Goal: Task Accomplishment & Management: Manage account settings

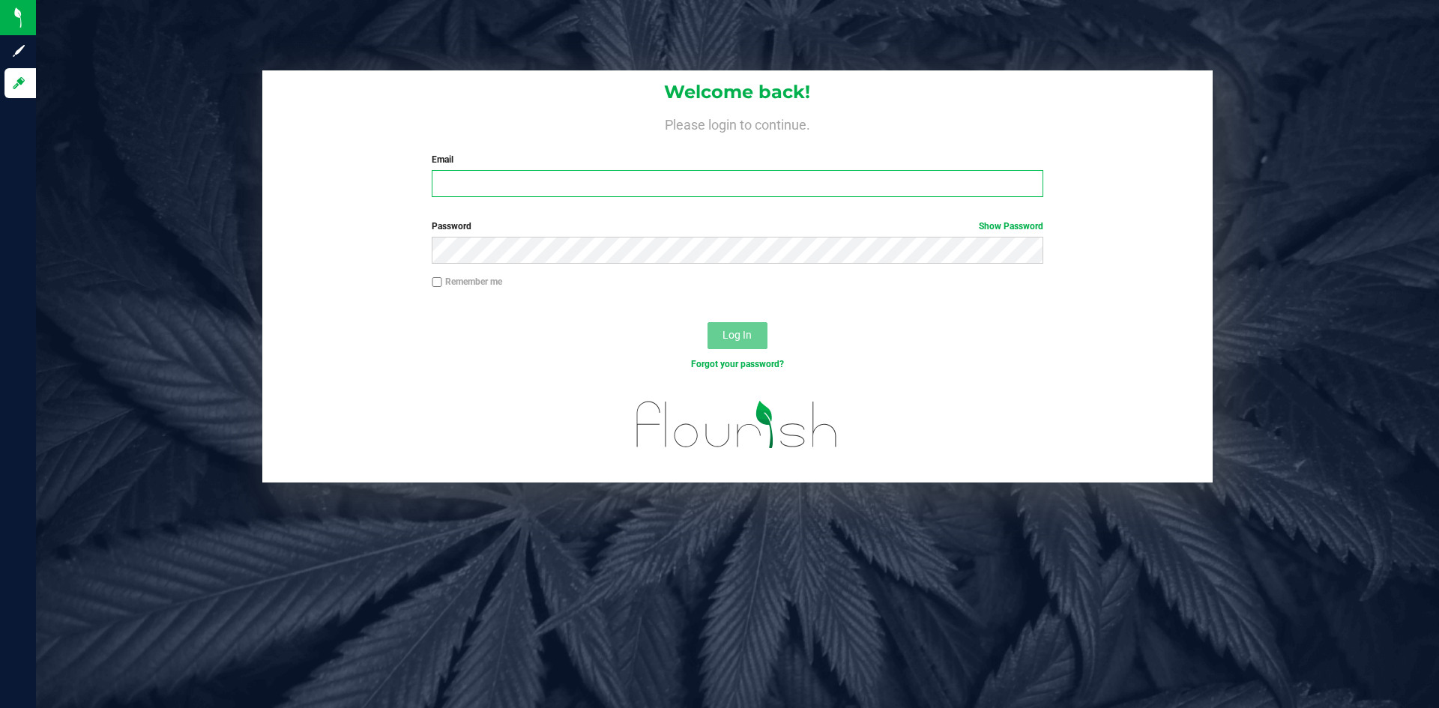
type input "[EMAIL_ADDRESS][DOMAIN_NAME]"
click at [452, 281] on label "Remember me" at bounding box center [467, 281] width 70 height 13
click at [442, 281] on input "Remember me" at bounding box center [437, 282] width 10 height 10
checkbox input "true"
click at [724, 333] on span "Log In" at bounding box center [736, 335] width 29 height 12
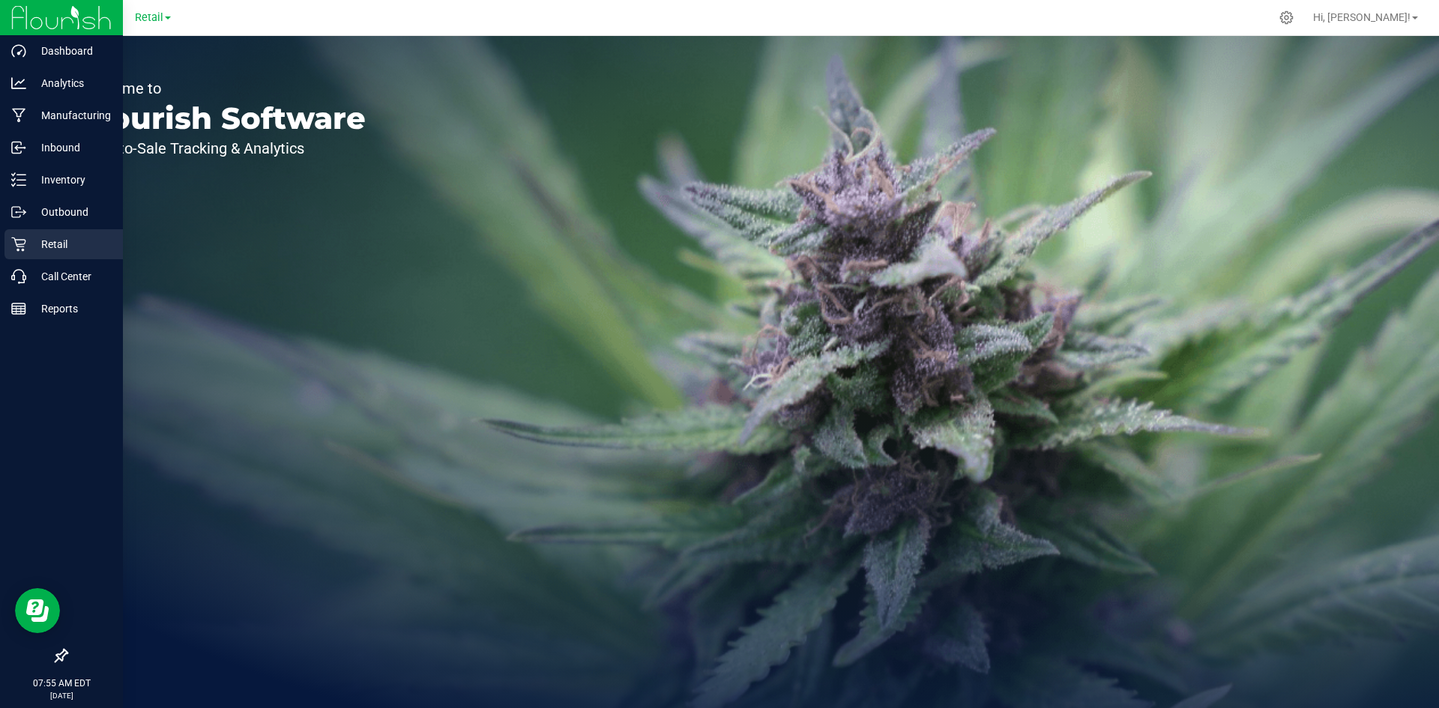
click at [27, 254] on div "Retail" at bounding box center [63, 244] width 118 height 30
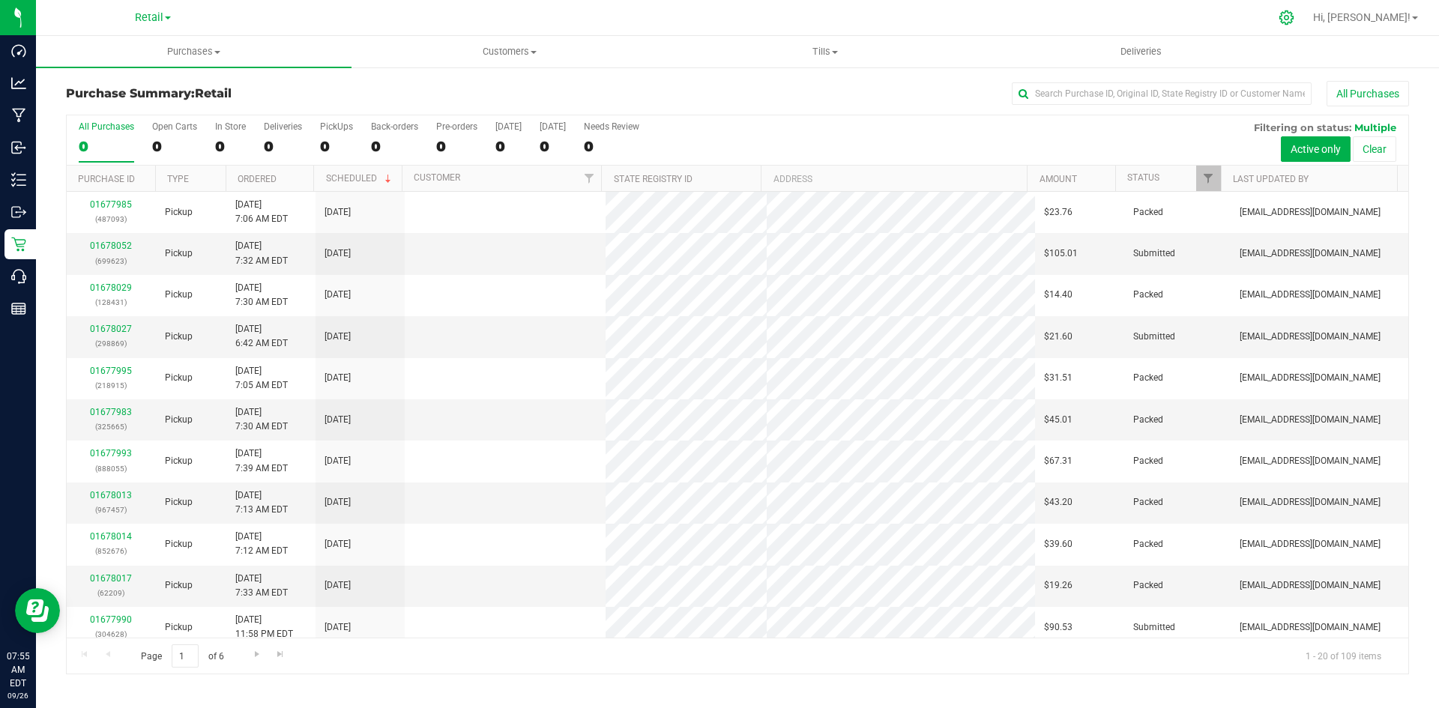
click at [1305, 25] on div at bounding box center [1286, 17] width 37 height 32
click at [1294, 25] on icon at bounding box center [1286, 18] width 16 height 16
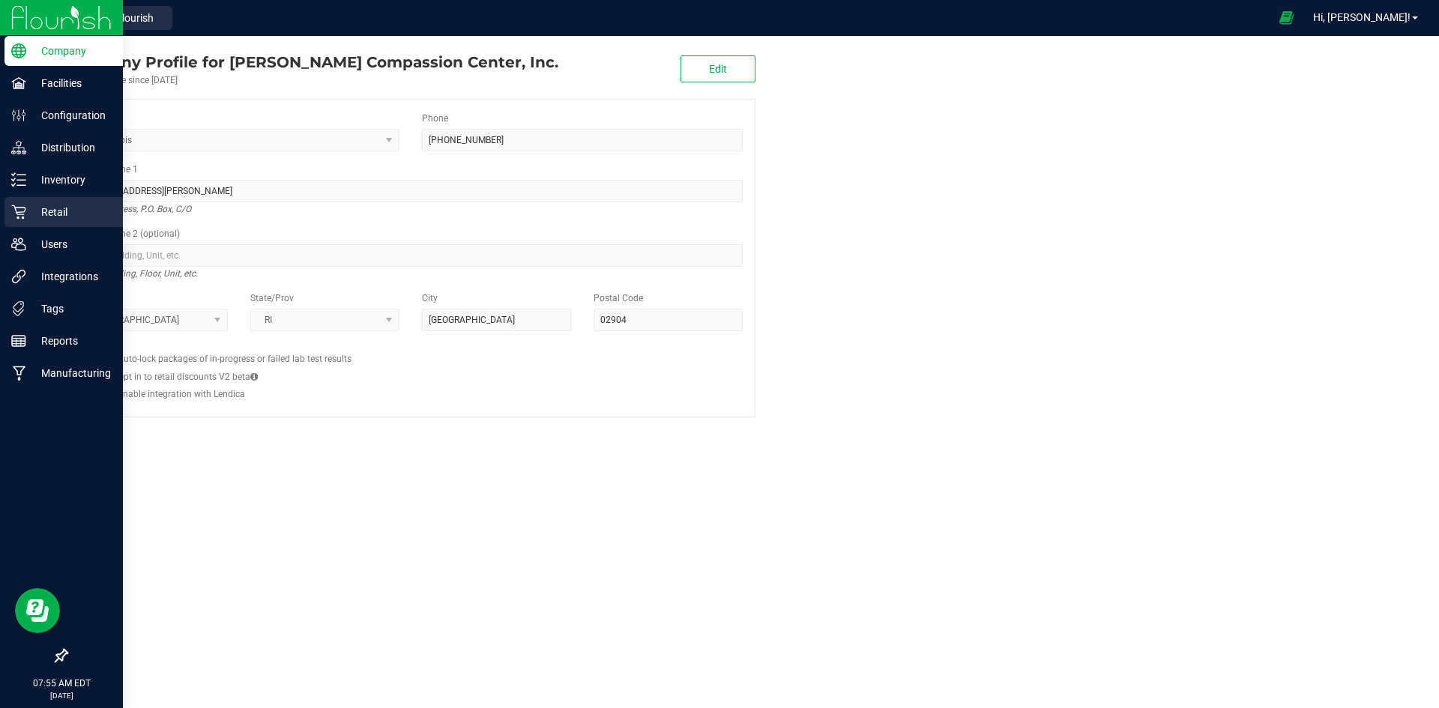
click at [16, 214] on icon at bounding box center [18, 212] width 15 height 15
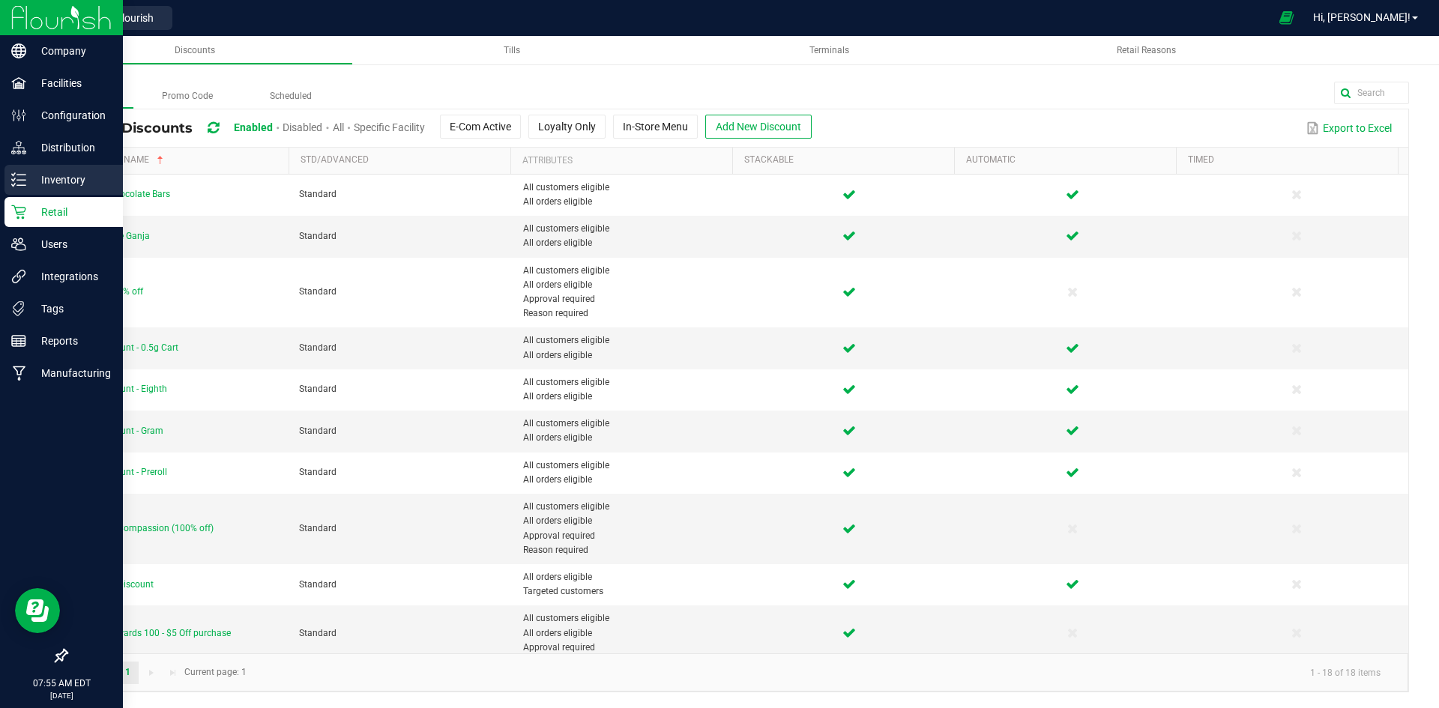
click at [23, 179] on icon at bounding box center [18, 179] width 15 height 15
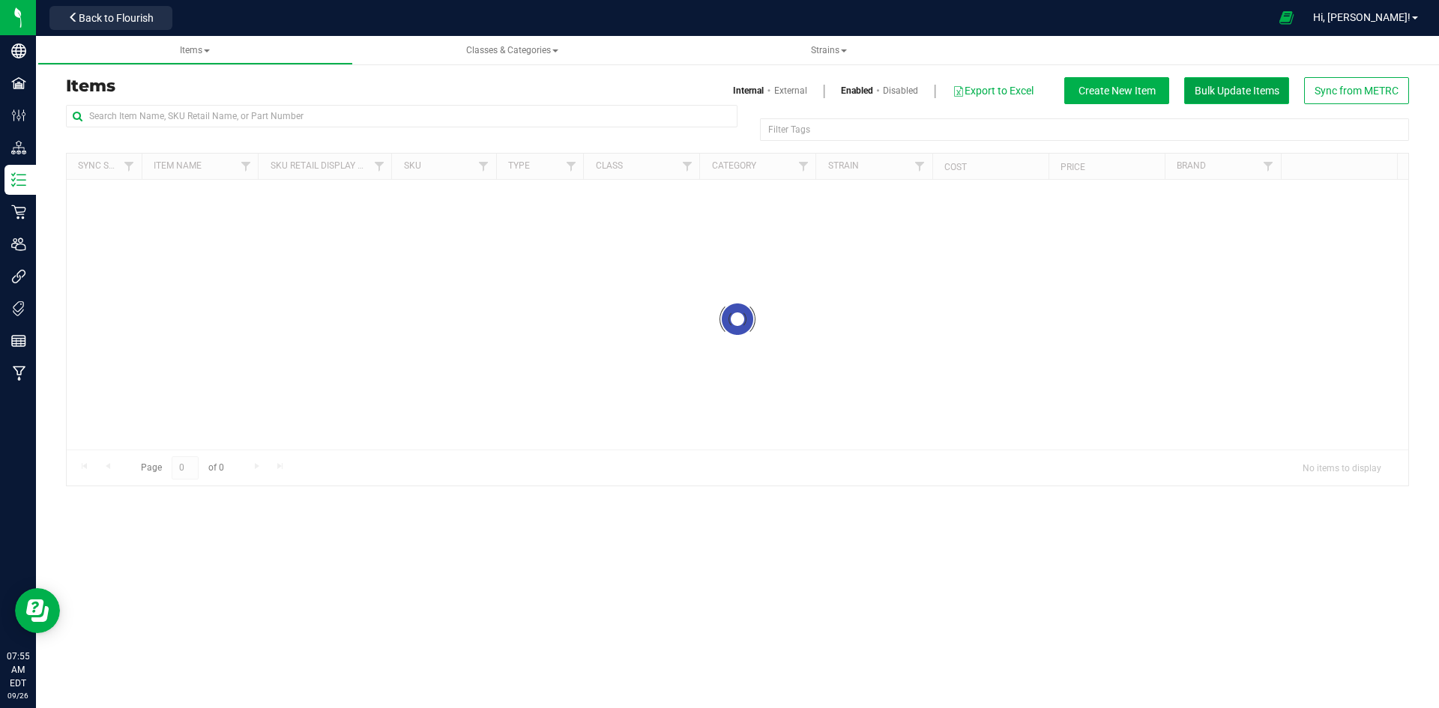
click at [1254, 94] on span "Bulk Update Items" at bounding box center [1236, 91] width 85 height 12
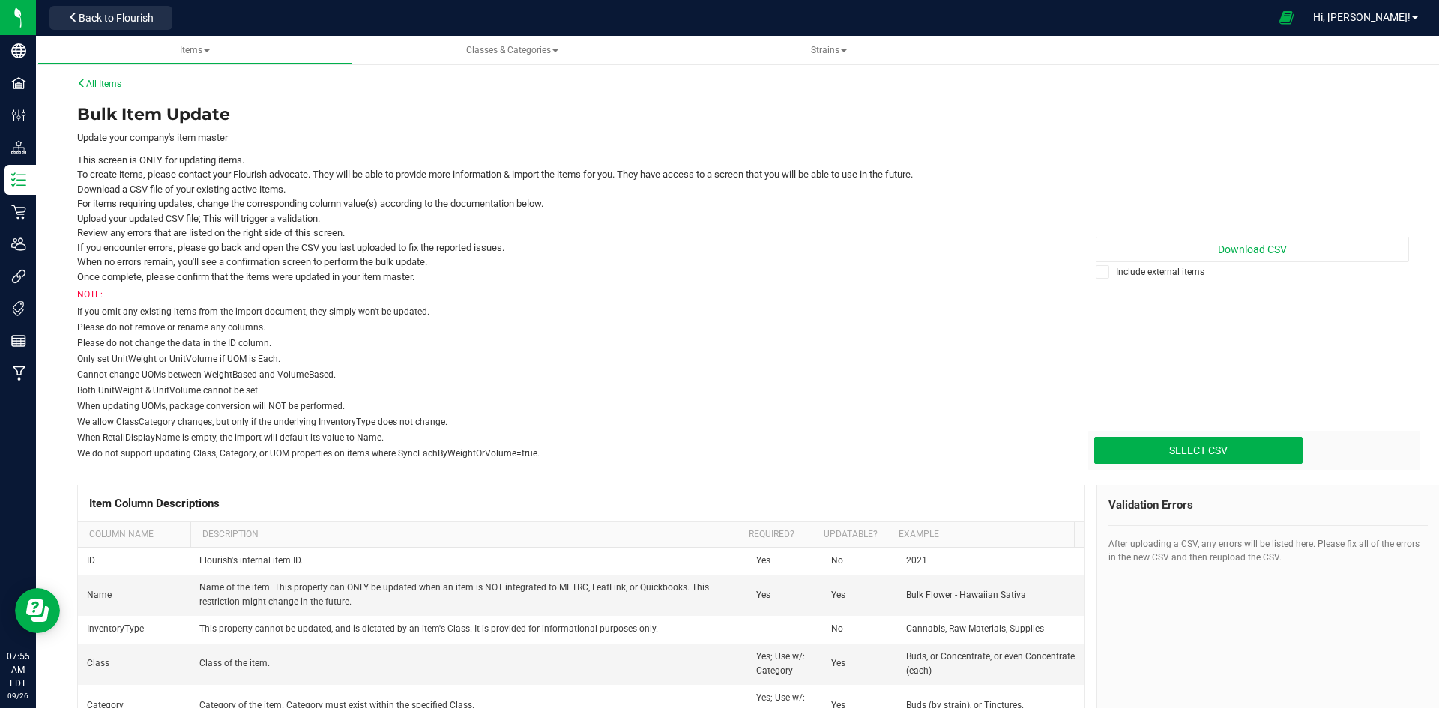
click at [1139, 270] on label "Include external items" at bounding box center [1251, 271] width 313 height 13
click at [0, 0] on input "Include external items" at bounding box center [0, 0] width 0 height 0
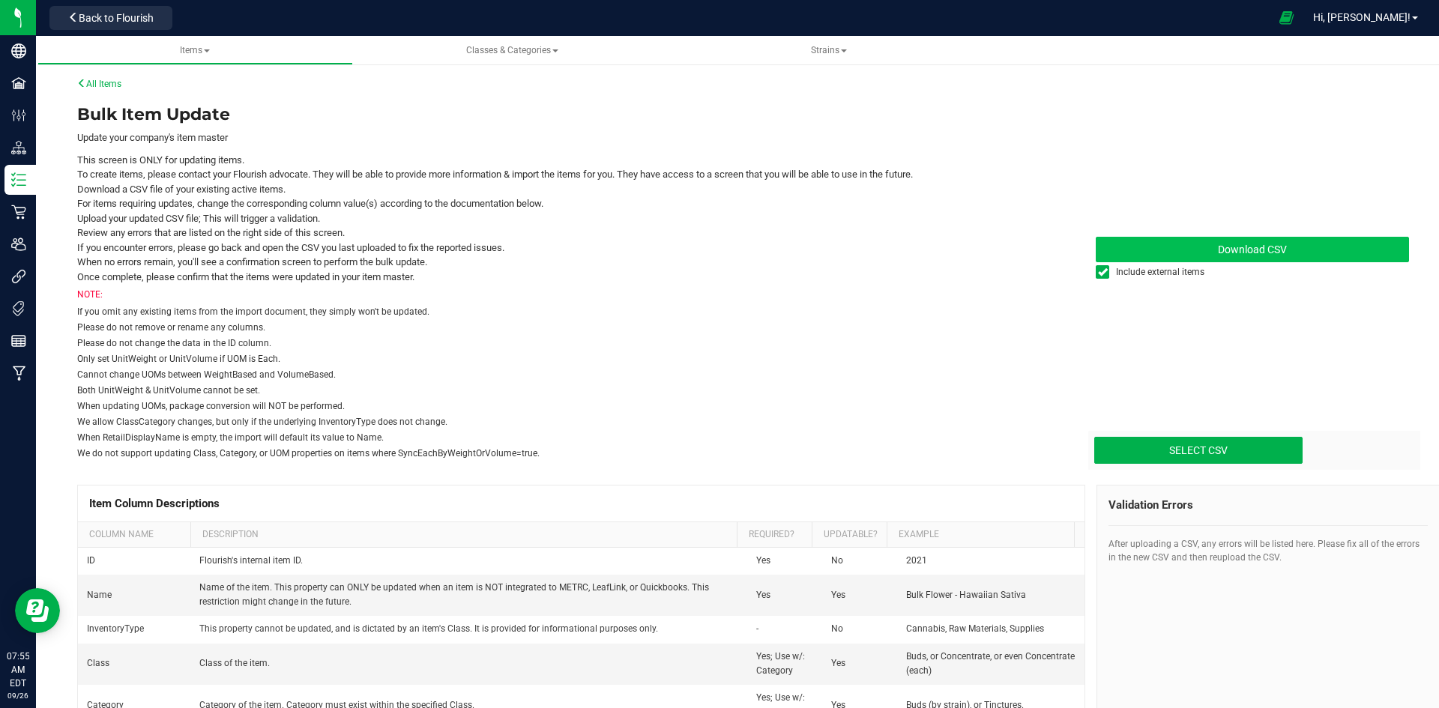
click at [1191, 250] on link "Download CSV" at bounding box center [1251, 249] width 313 height 25
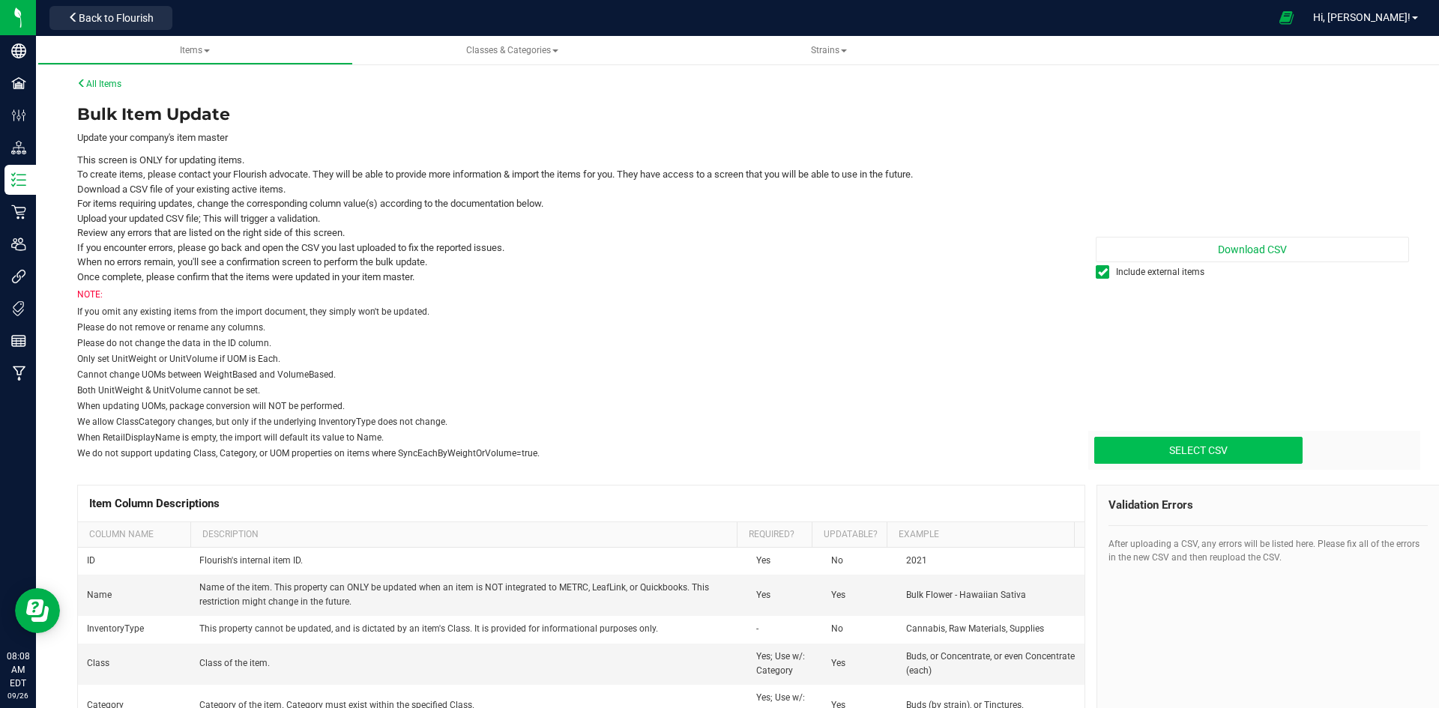
type input "C:\fakepath\update-items_[DATE].csv"
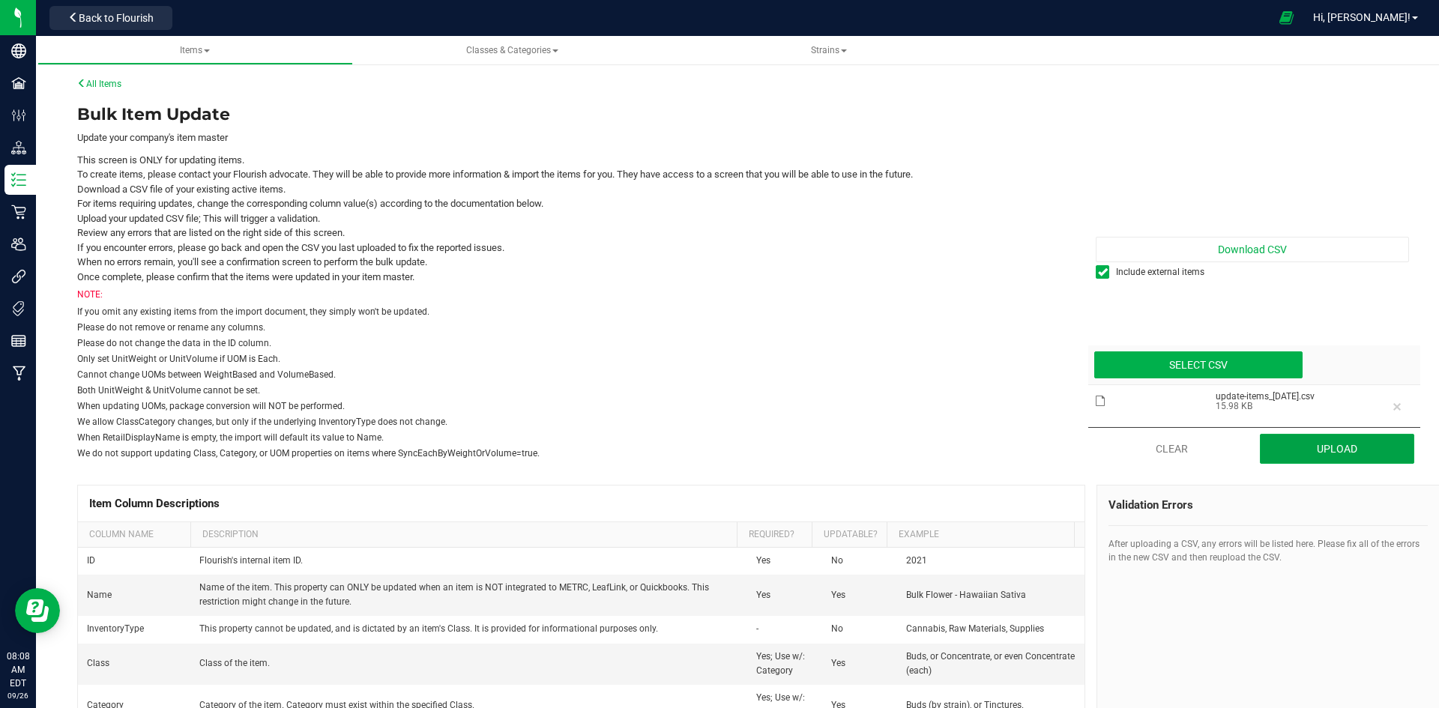
click at [1322, 444] on button "Upload" at bounding box center [1336, 449] width 155 height 30
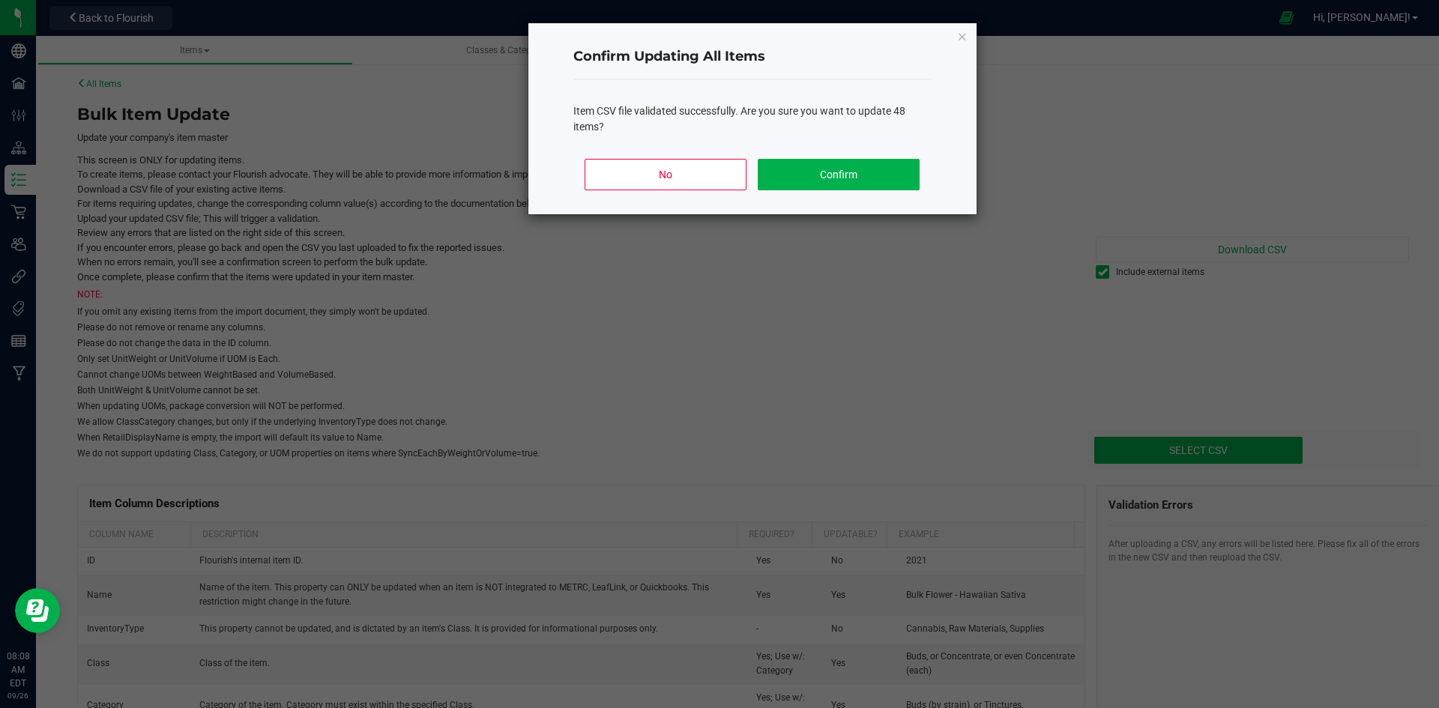
click at [820, 155] on div "No Confirm" at bounding box center [752, 180] width 358 height 67
click at [820, 169] on button "Confirm" at bounding box center [837, 174] width 161 height 31
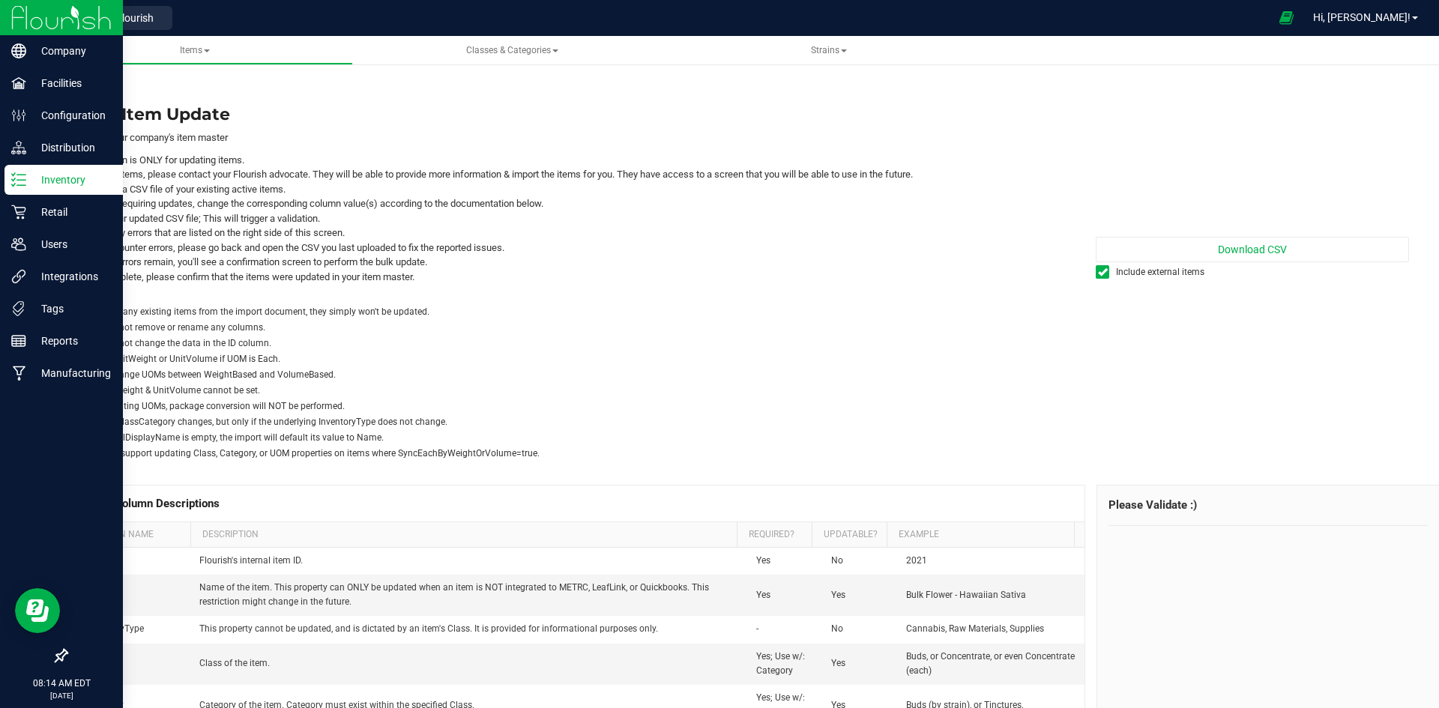
click at [27, 182] on p "Inventory" at bounding box center [71, 180] width 90 height 18
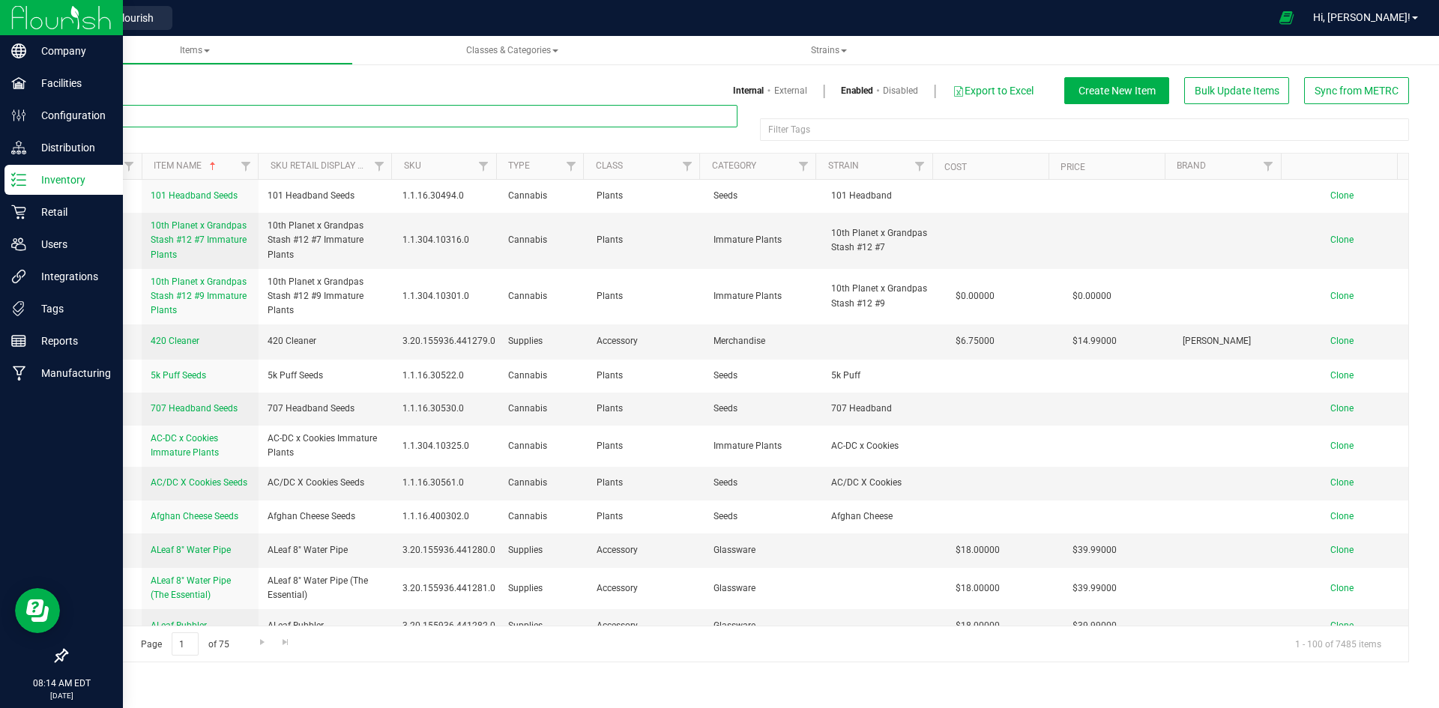
paste input "Truffle Burger 510 Ceramic BHO Vape Cart 0.5g-201B"
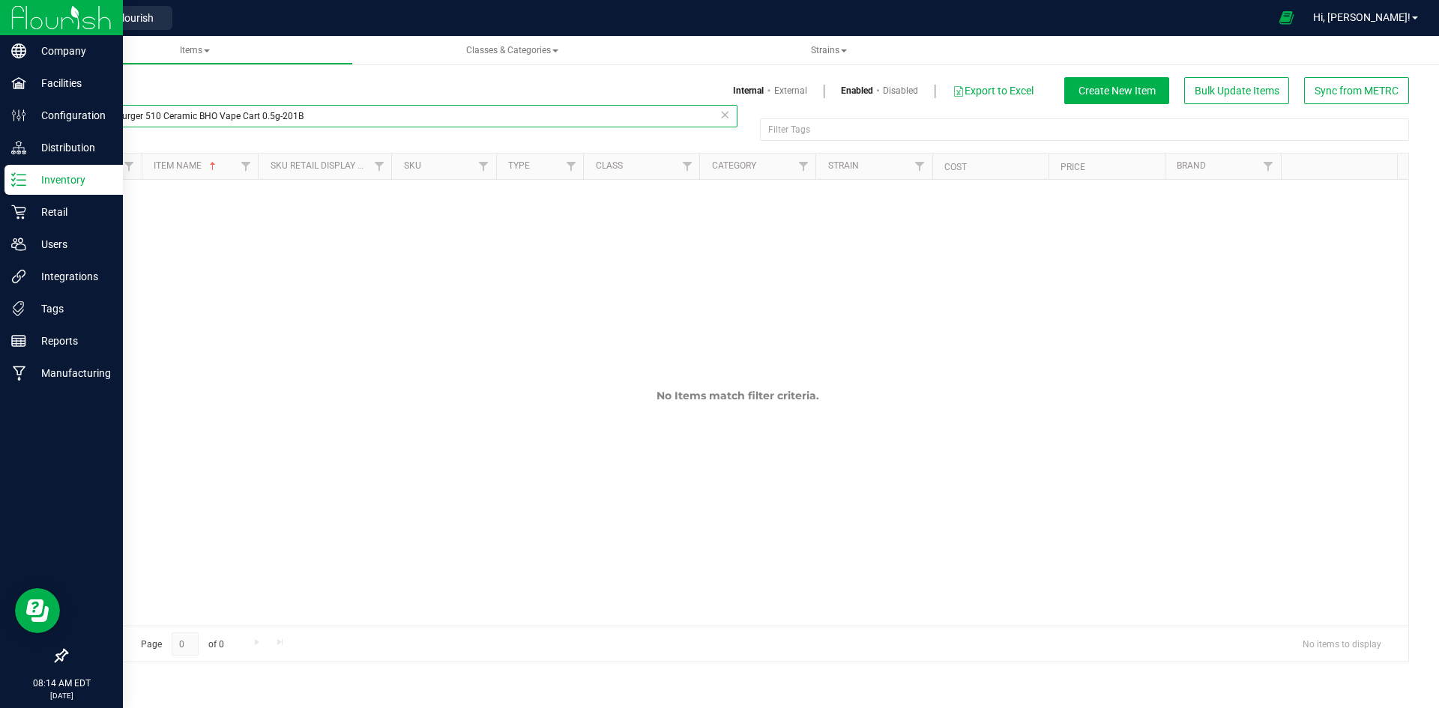
type input "Truffle Burger 510 Ceramic BHO Vape Cart 0.5g-201B"
click at [802, 91] on link "External" at bounding box center [790, 90] width 33 height 13
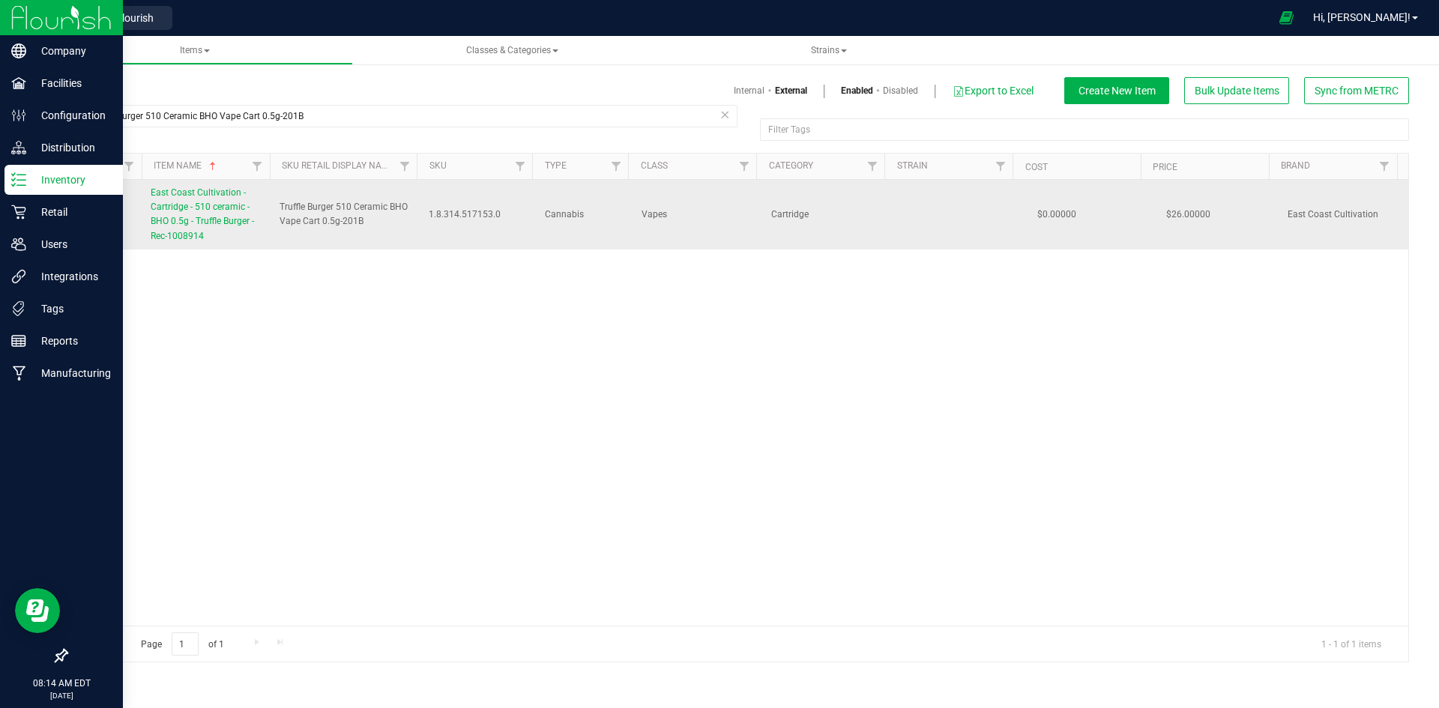
click at [202, 220] on span "East Coast Cultivation - Cartridge - 510 ceramic - BHO 0.5g - Truffle Burger - …" at bounding box center [202, 214] width 103 height 54
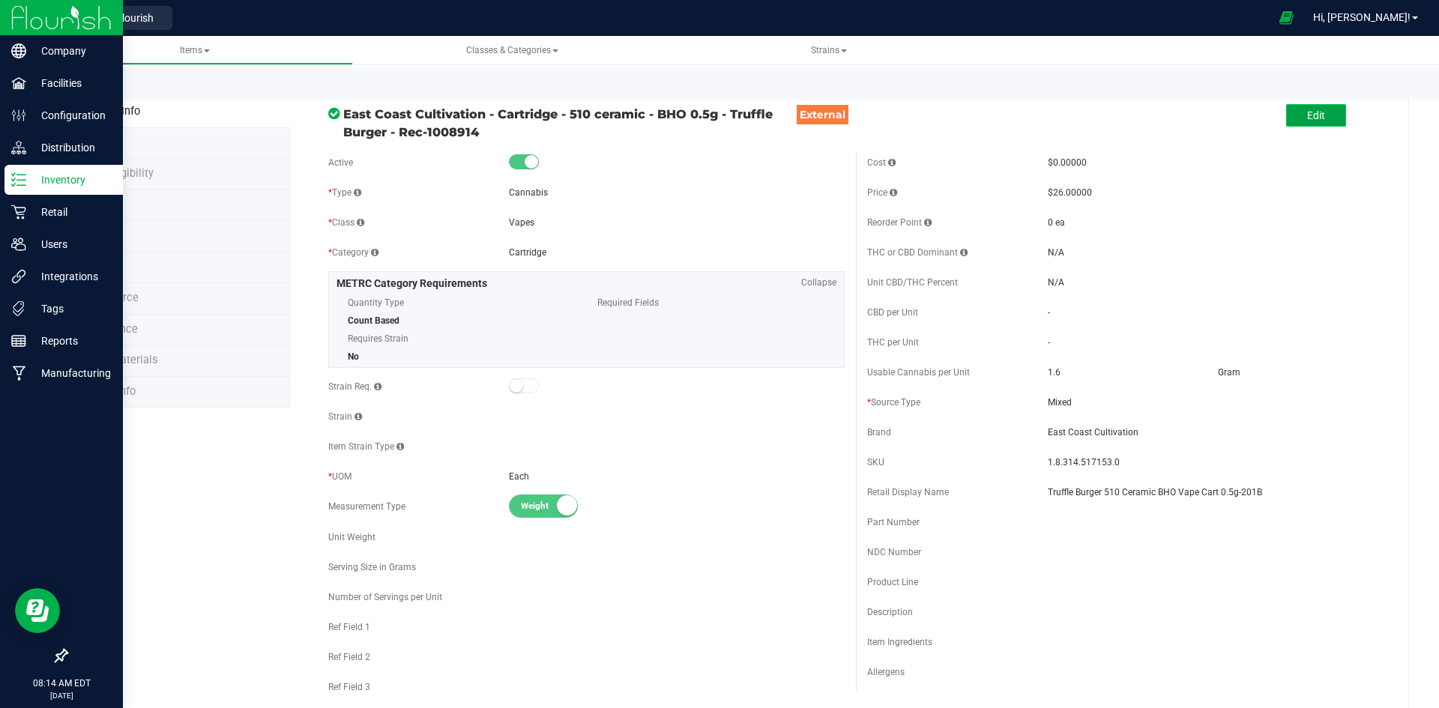
click at [1286, 109] on button "Edit" at bounding box center [1316, 115] width 60 height 22
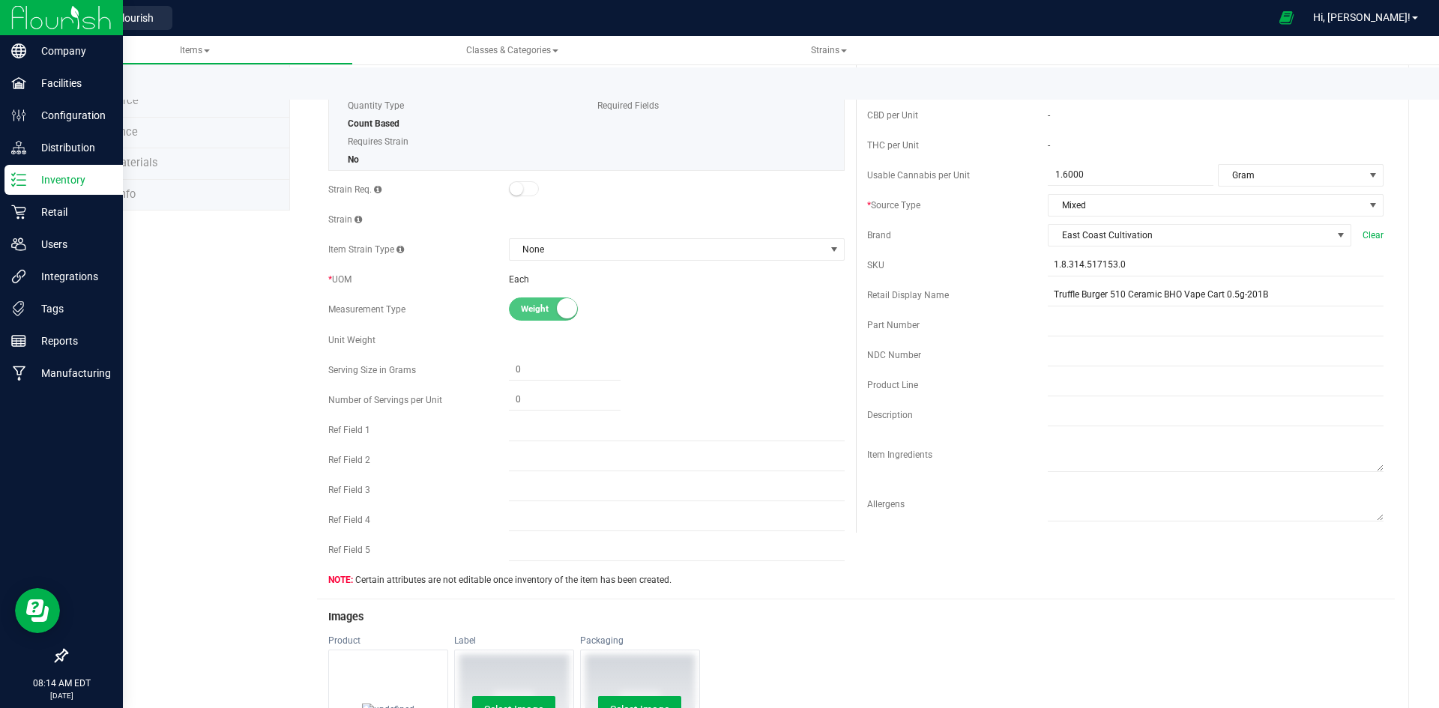
scroll to position [375, 0]
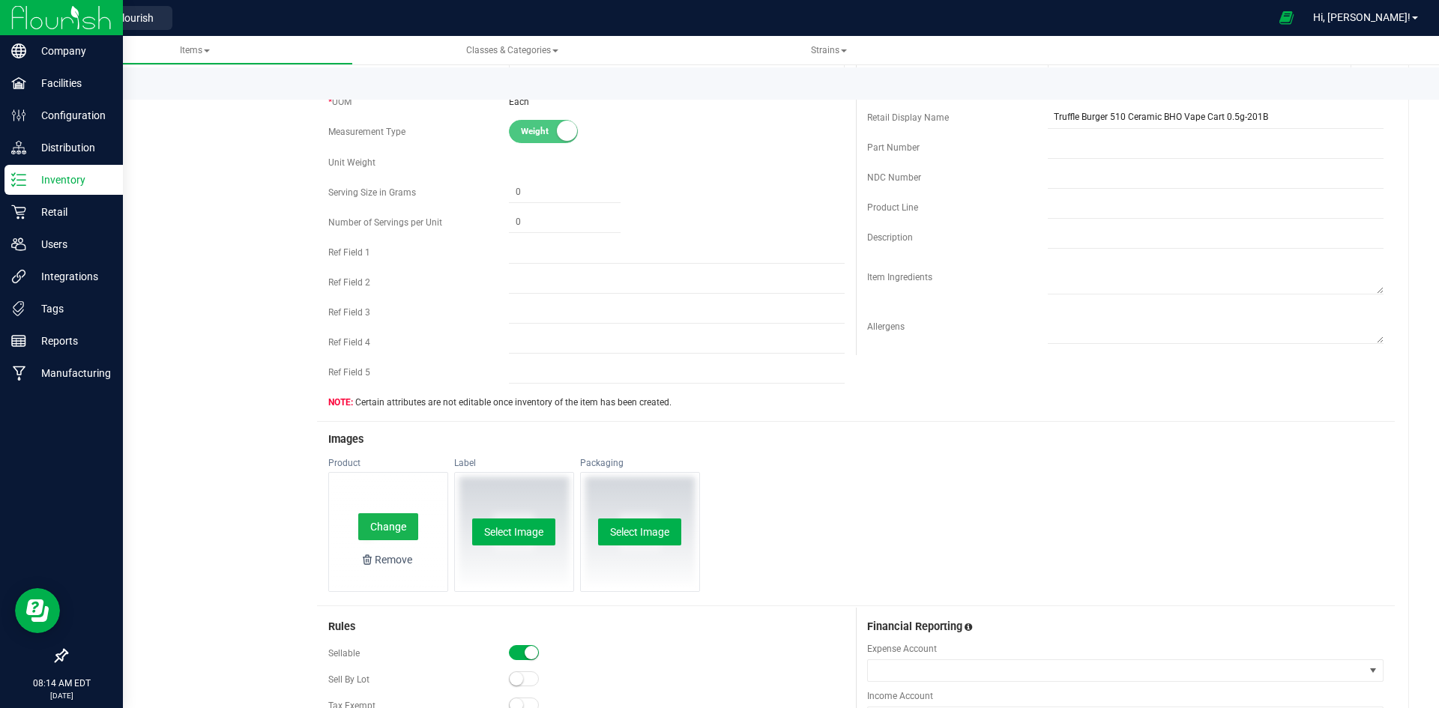
click at [396, 527] on button "Change" at bounding box center [388, 526] width 60 height 27
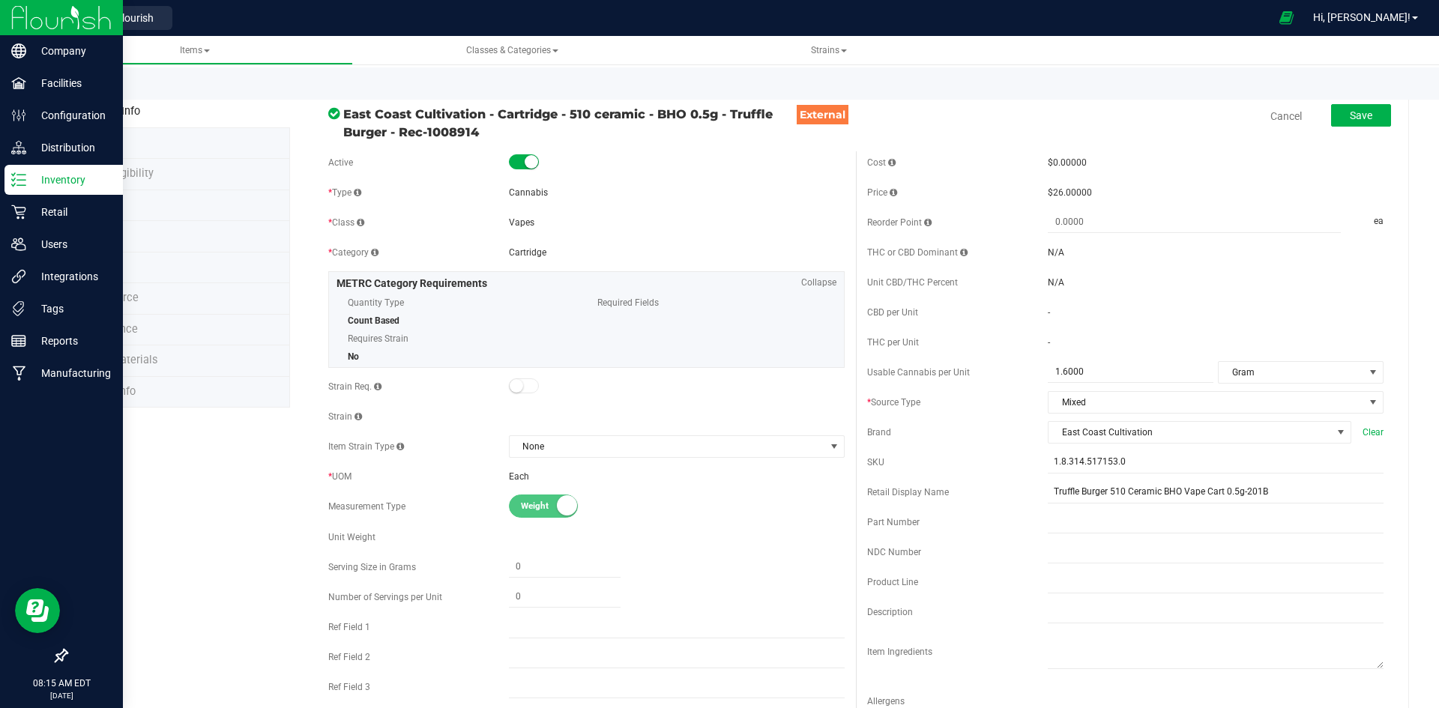
click at [1273, 106] on span "Cancel" at bounding box center [1285, 116] width 45 height 31
click at [1273, 109] on link "Cancel" at bounding box center [1285, 116] width 31 height 15
click at [115, 82] on div "Back to List" at bounding box center [785, 83] width 1439 height 32
click at [115, 83] on link "Back to List" at bounding box center [93, 87] width 55 height 10
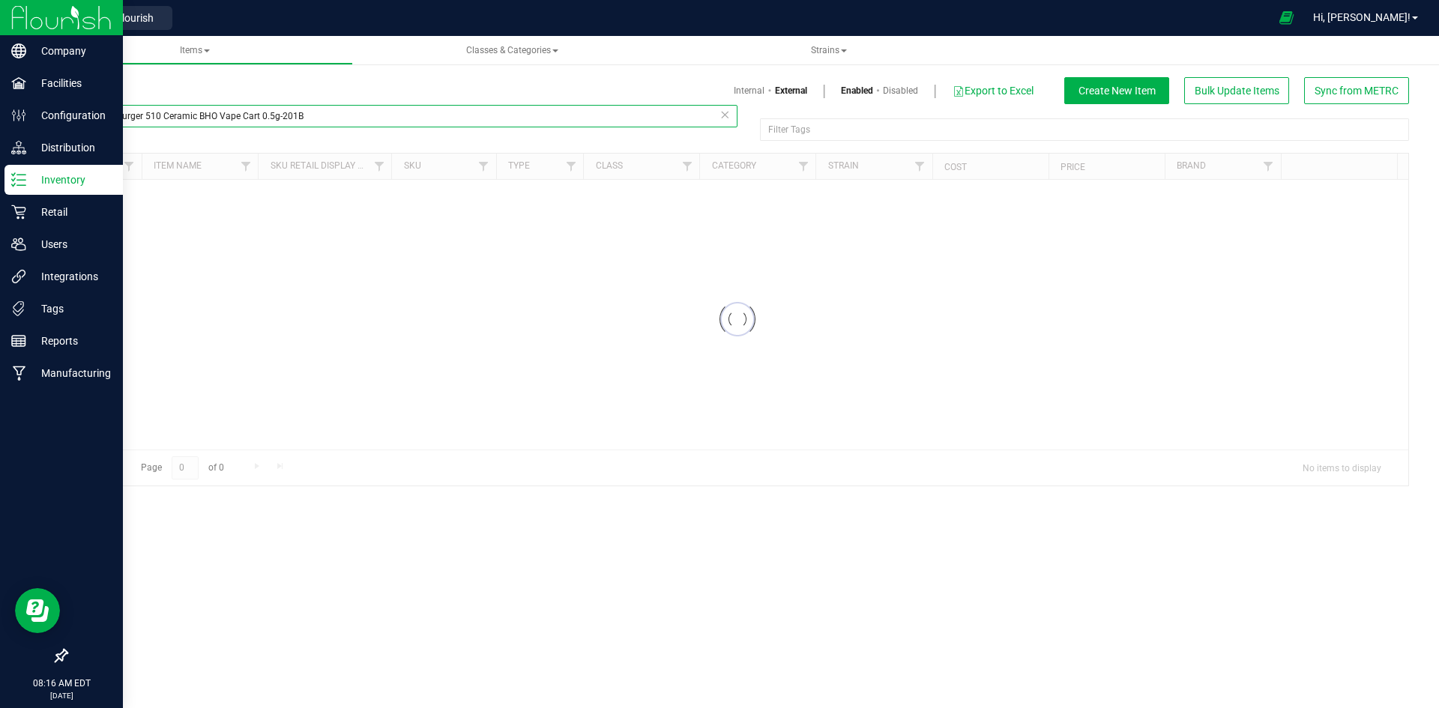
click at [205, 105] on input "Truffle Burger 510 Ceramic BHO Vape Cart 0.5g-201B" at bounding box center [401, 116] width 671 height 22
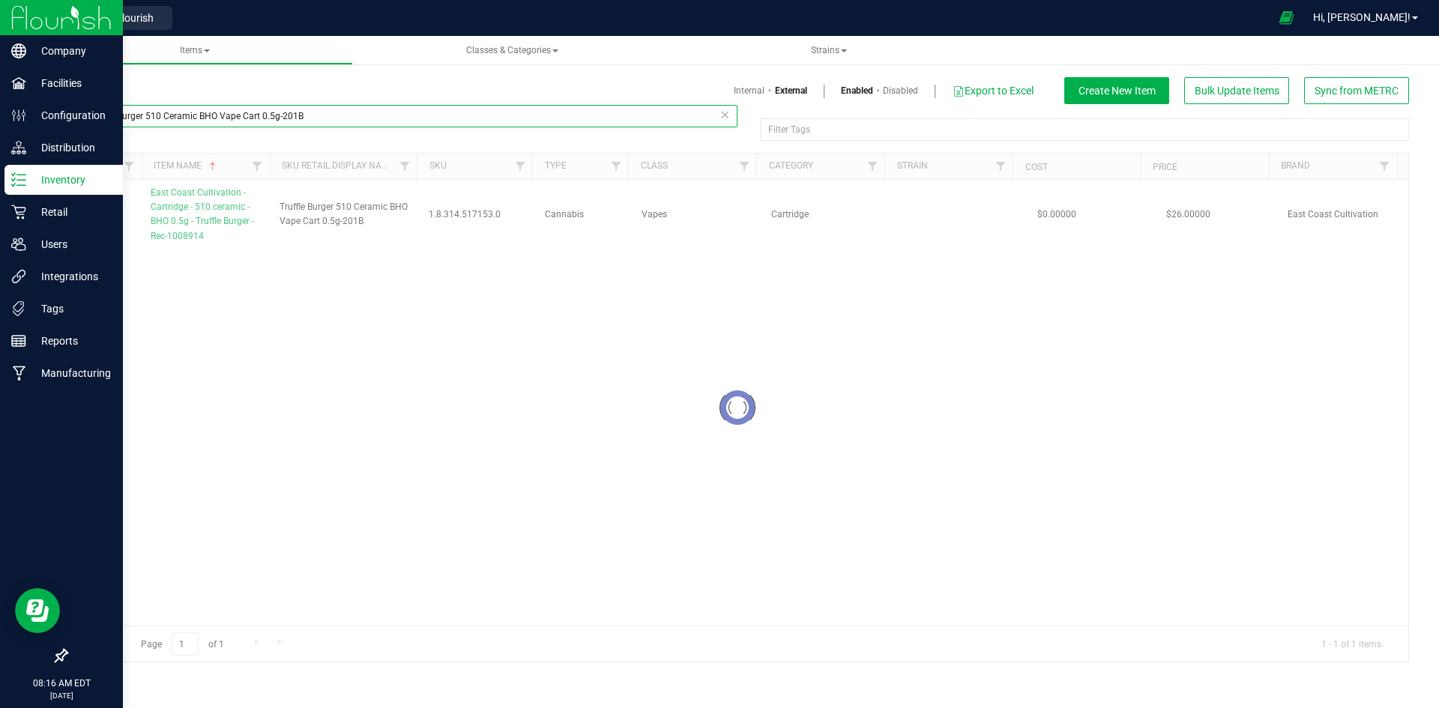
click at [205, 105] on input "Truffle Burger 510 Ceramic BHO Vape Cart 0.5g-201B" at bounding box center [401, 116] width 671 height 22
paste input "CC Midnight Runner 1g Ice Water Brick Hash-244 THC 59.24%"
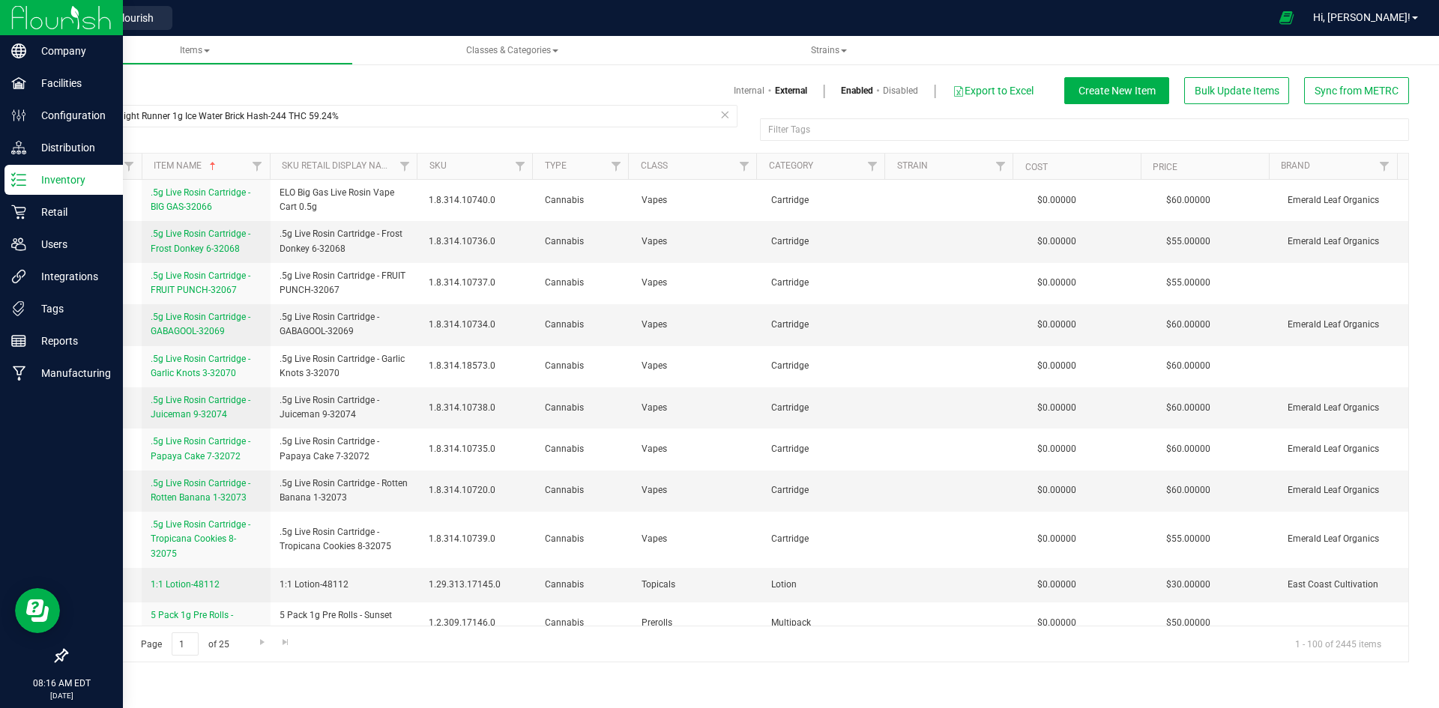
click at [207, 220] on td ".5g Live Rosin Cartridge - BIG GAS-32066" at bounding box center [206, 200] width 129 height 41
drag, startPoint x: 468, startPoint y: 117, endPoint x: 288, endPoint y: 136, distance: 180.8
click at [288, 136] on div "CC Midnight Runner 1g Ice Water Brick Hash-244 THC 59.24%" at bounding box center [401, 122] width 671 height 34
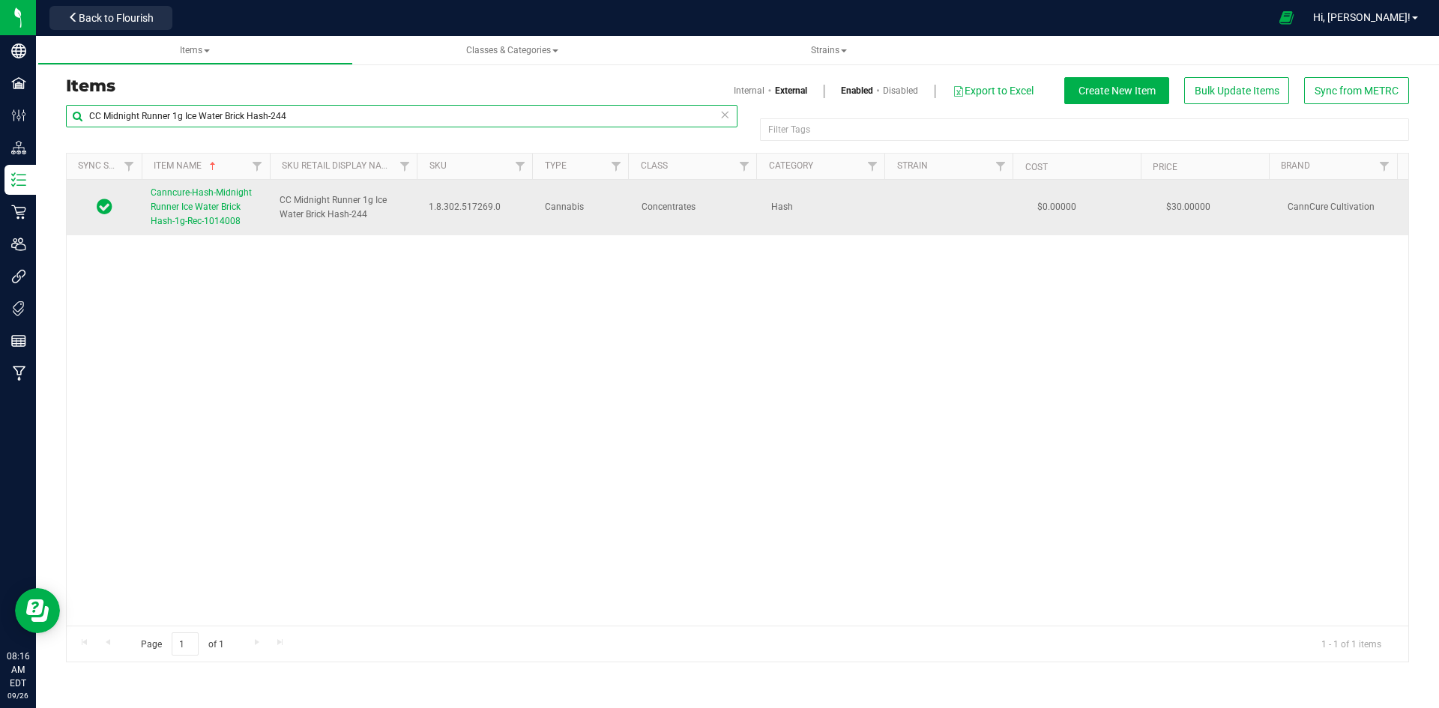
type input "CC Midnight Runner 1g Ice Water Brick Hash-244"
click at [220, 215] on link "Canncure-Hash-Midnight Runner Ice Water Brick Hash-1g-Rec-1014008" at bounding box center [206, 207] width 111 height 43
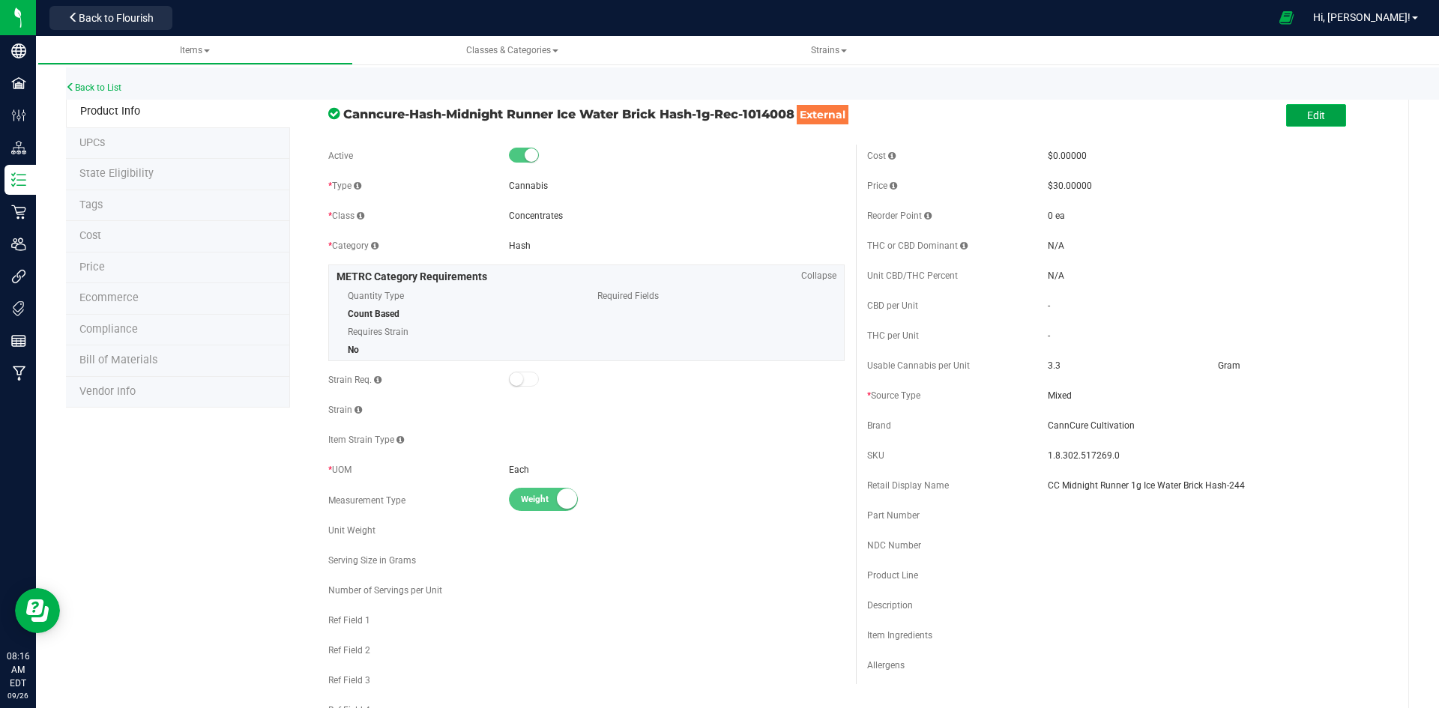
click at [1314, 121] on button "Edit" at bounding box center [1316, 115] width 60 height 22
click at [1050, 492] on input "CC Midnight Runner 1g Ice Water Brick Hash-244" at bounding box center [1215, 485] width 336 height 22
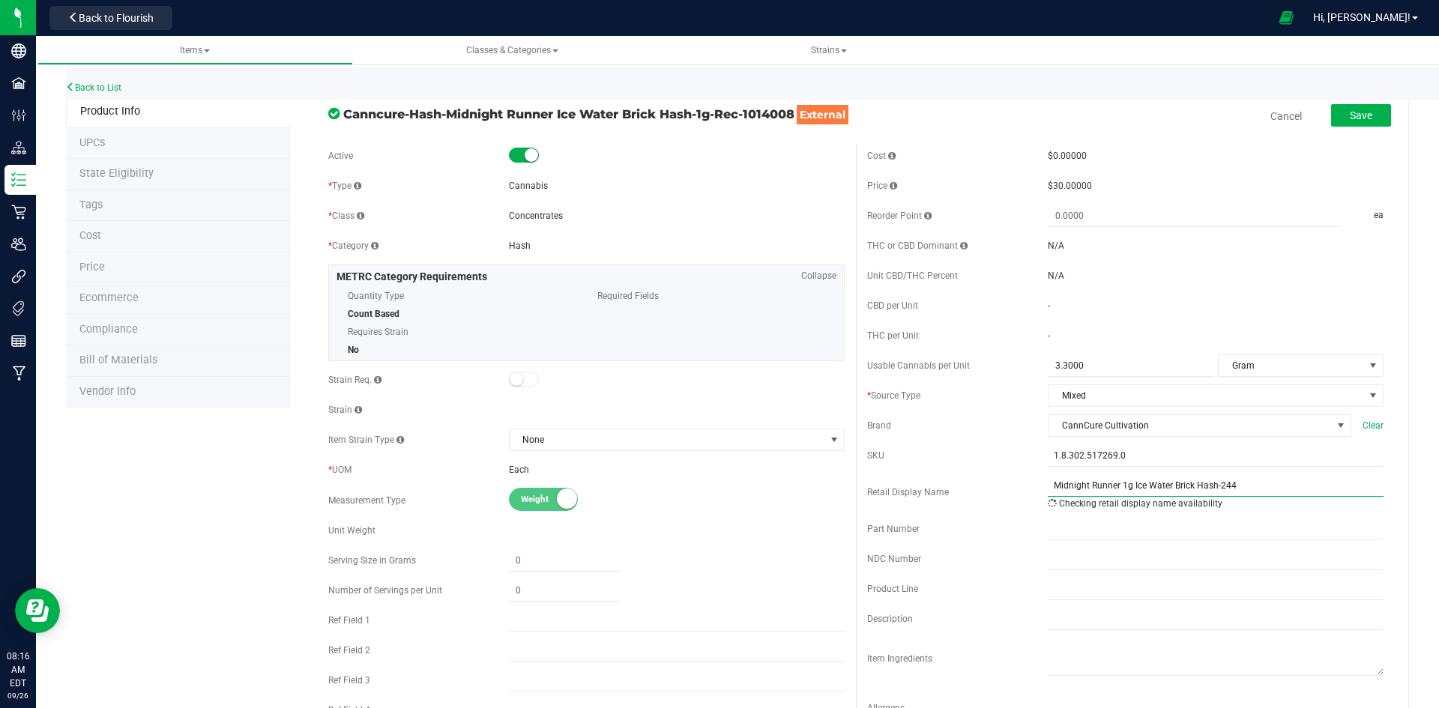
click at [1117, 489] on input "Midnight Runner 1g Ice Water Brick Hash-244" at bounding box center [1215, 485] width 336 height 22
click at [1119, 489] on input "Midnight Runner 1g Ice Water Brick Hash-244" at bounding box center [1215, 485] width 336 height 22
click at [1200, 493] on input "Midnight Runner Ice Water Brick Hash-244" at bounding box center [1215, 485] width 336 height 22
type input "Midnight Runner Ice Water Brick Hash 1g-244"
click at [1368, 122] on button "Save" at bounding box center [1361, 115] width 60 height 22
